Goal: Task Accomplishment & Management: Use online tool/utility

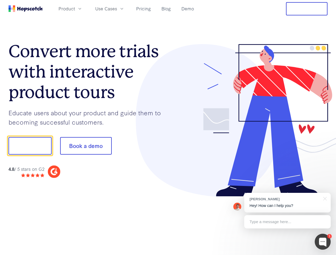
click at [168, 128] on div at bounding box center [247, 120] width 159 height 153
click at [75, 9] on span "Product" at bounding box center [66, 8] width 16 height 7
click at [117, 9] on span "Use Cases" at bounding box center [106, 8] width 22 height 7
click at [306, 9] on button "Free Trial" at bounding box center [306, 8] width 41 height 13
click at [30, 146] on button "Show me!" at bounding box center [30, 146] width 43 height 18
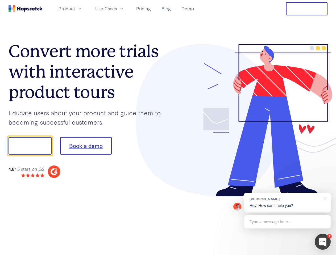
click at [86, 146] on button "Book a demo" at bounding box center [86, 146] width 52 height 18
click at [322, 242] on div at bounding box center [322, 242] width 16 height 16
click at [287, 203] on div "[PERSON_NAME] Hey! How can I help you?" at bounding box center [287, 203] width 86 height 20
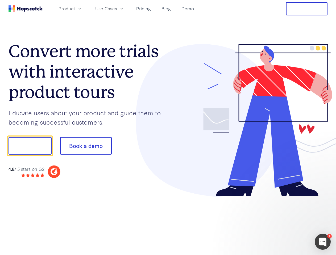
click at [324, 198] on div at bounding box center [281, 145] width 100 height 177
click at [287, 222] on div at bounding box center [281, 181] width 100 height 106
